Goal: Navigation & Orientation: Find specific page/section

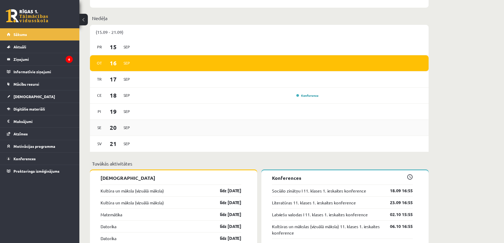
scroll to position [503, 0]
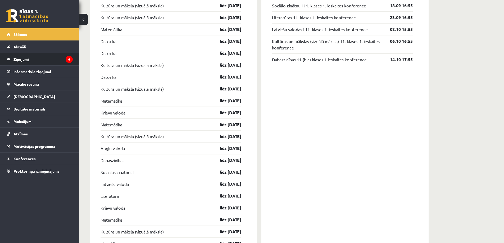
click at [27, 60] on legend "Ziņojumi 6" at bounding box center [43, 59] width 59 height 12
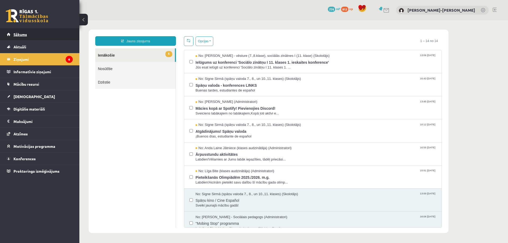
click at [25, 36] on span "Sākums" at bounding box center [21, 34] width 14 height 5
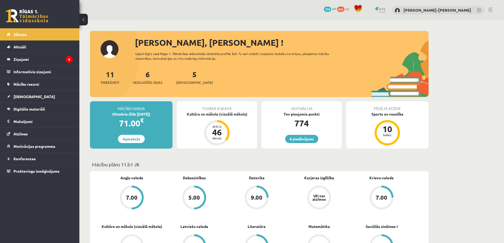
click at [494, 8] on div "6 Dāvanas 774 mP 812 xp Martins Frīdenbergs-Tomašs" at bounding box center [291, 10] width 425 height 20
click at [492, 10] on link at bounding box center [491, 10] width 4 height 4
